Goal: Information Seeking & Learning: Learn about a topic

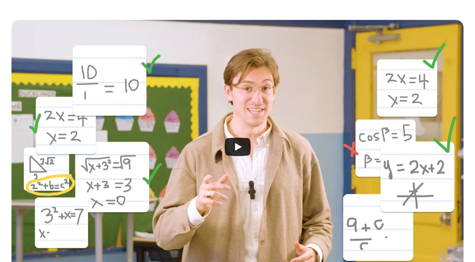
scroll to position [195, 0]
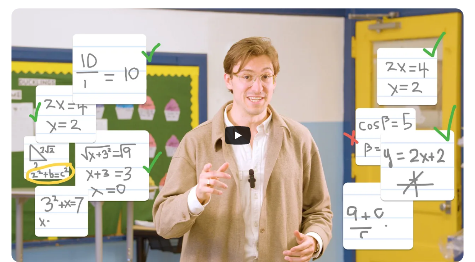
click at [225, 133] on icon "Play" at bounding box center [237, 135] width 26 height 18
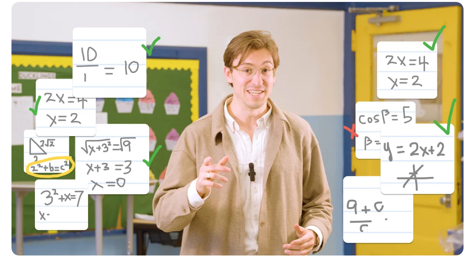
scroll to position [203, 0]
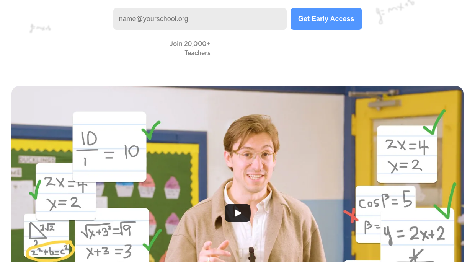
scroll to position [539, 0]
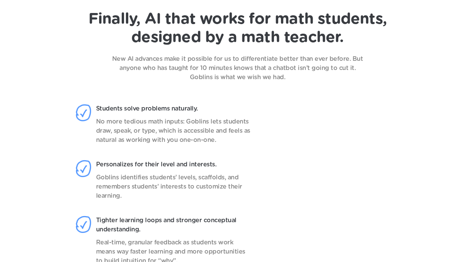
click at [96, 130] on p "No more tedious math inputs: Goblins lets students draw, speak, or type, which …" at bounding box center [174, 131] width 156 height 28
drag, startPoint x: 85, startPoint y: 132, endPoint x: 154, endPoint y: 135, distance: 69.3
click at [154, 135] on div "Students solve problems naturally. No more tedious math inputs: Goblins lets st…" at bounding box center [167, 132] width 184 height 56
copy p "draw, speak, or type"
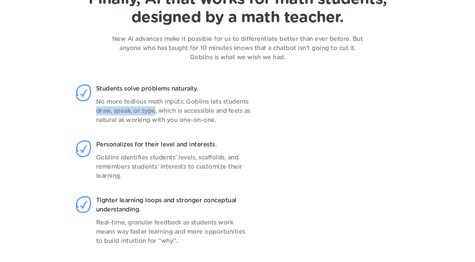
scroll to position [559, 0]
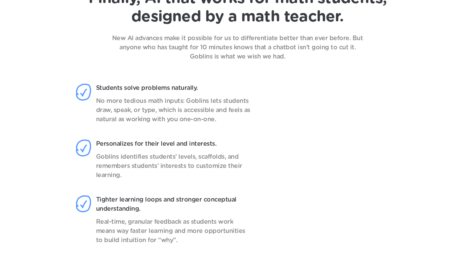
click at [257, 173] on div "Personalizes for their level and interests. Goblins identifies students’ levels…" at bounding box center [167, 167] width 184 height 56
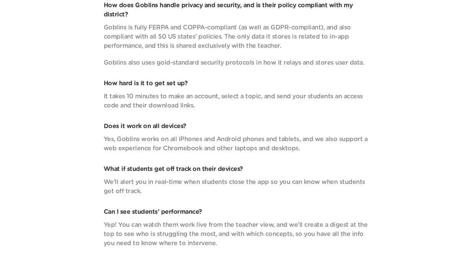
scroll to position [2508, 0]
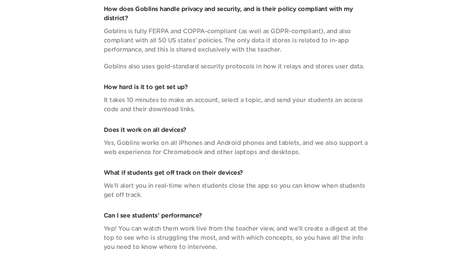
click at [154, 143] on p "Yes, Goblins works on all iPhones and Android phones and tablets, and we also s…" at bounding box center [238, 147] width 268 height 18
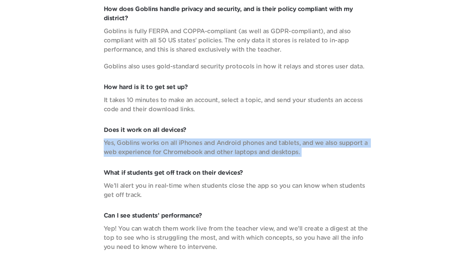
click at [154, 143] on p "Yes, Goblins works on all iPhones and Android phones and tablets, and we also s…" at bounding box center [238, 147] width 268 height 18
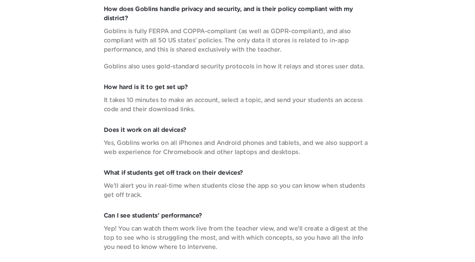
click at [167, 146] on p "Yes, Goblins works on all iPhones and Android phones and tablets, and we also s…" at bounding box center [238, 147] width 268 height 18
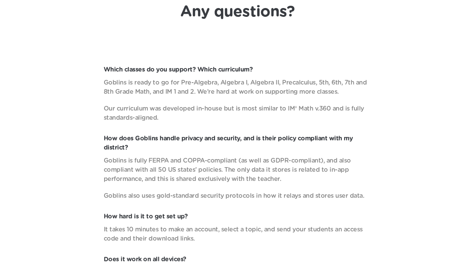
scroll to position [2378, 0]
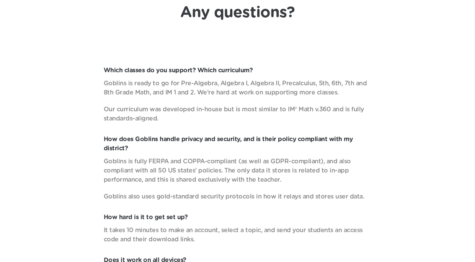
click at [175, 89] on p "Goblins is ready to go for Pre-Algebra, Algebra I, Algebra II, Precalculus, 5th…" at bounding box center [238, 88] width 268 height 18
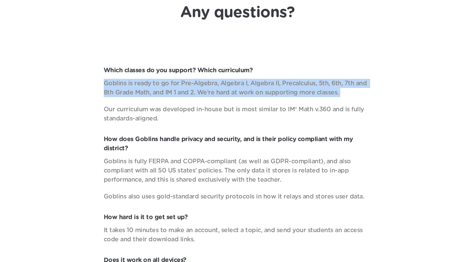
click at [175, 89] on p "Goblins is ready to go for Pre-Algebra, Algebra I, Algebra II, Precalculus, 5th…" at bounding box center [238, 88] width 268 height 18
copy p "Goblins is ready to go for Pre-Algebra, Algebra I, Algebra II, Precalculus, 5th…"
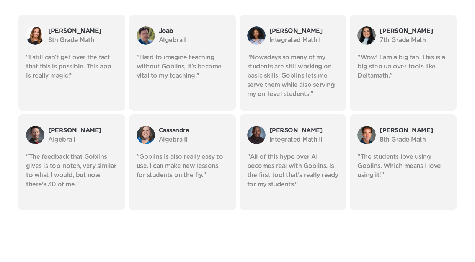
scroll to position [1901, 0]
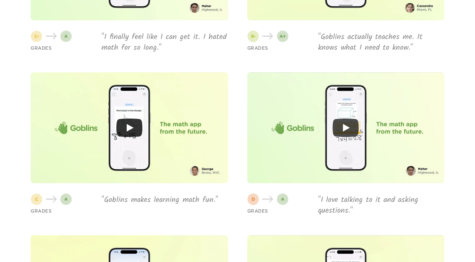
click at [127, 106] on div at bounding box center [129, 127] width 197 height 111
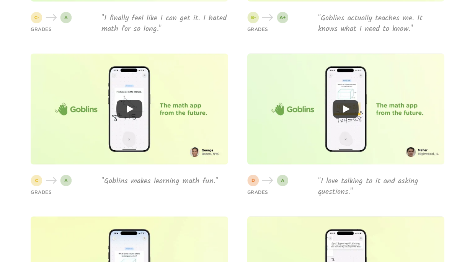
scroll to position [1959, 0]
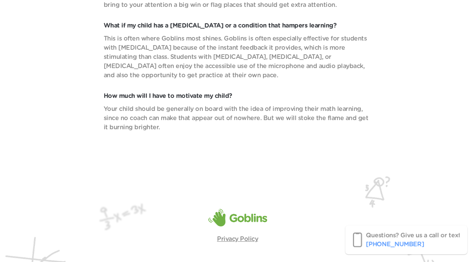
scroll to position [3160, 0]
